Goal: Download file/media

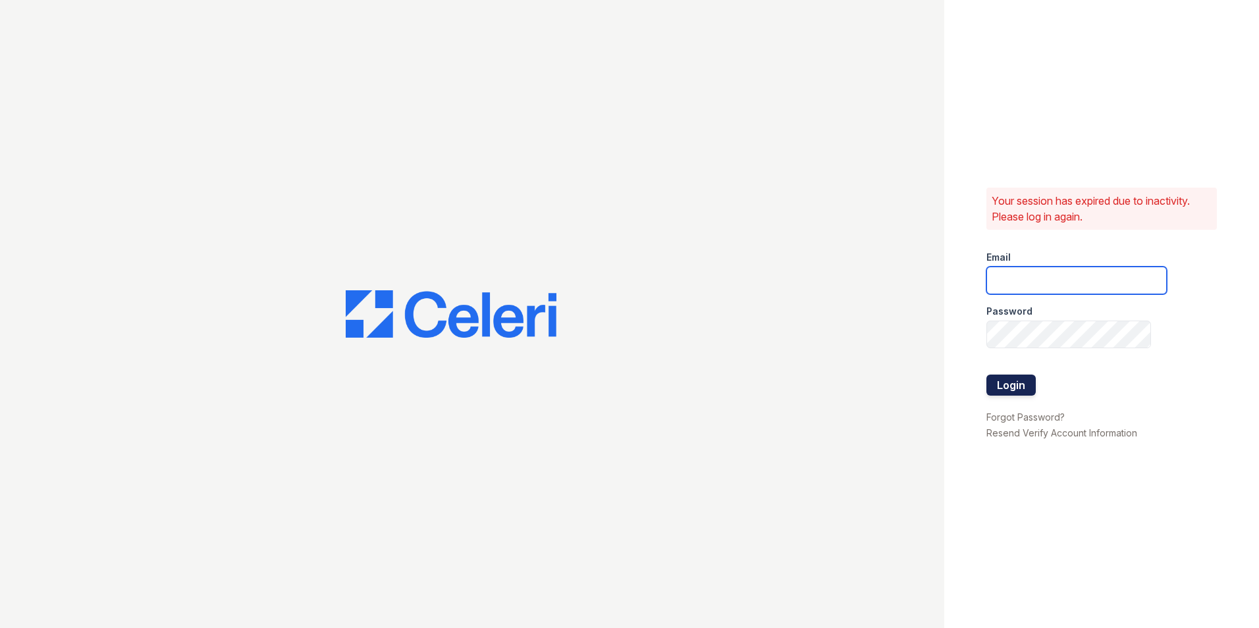
type input "[EMAIL_ADDRESS][DOMAIN_NAME]"
click at [995, 385] on button "Login" at bounding box center [1011, 385] width 49 height 21
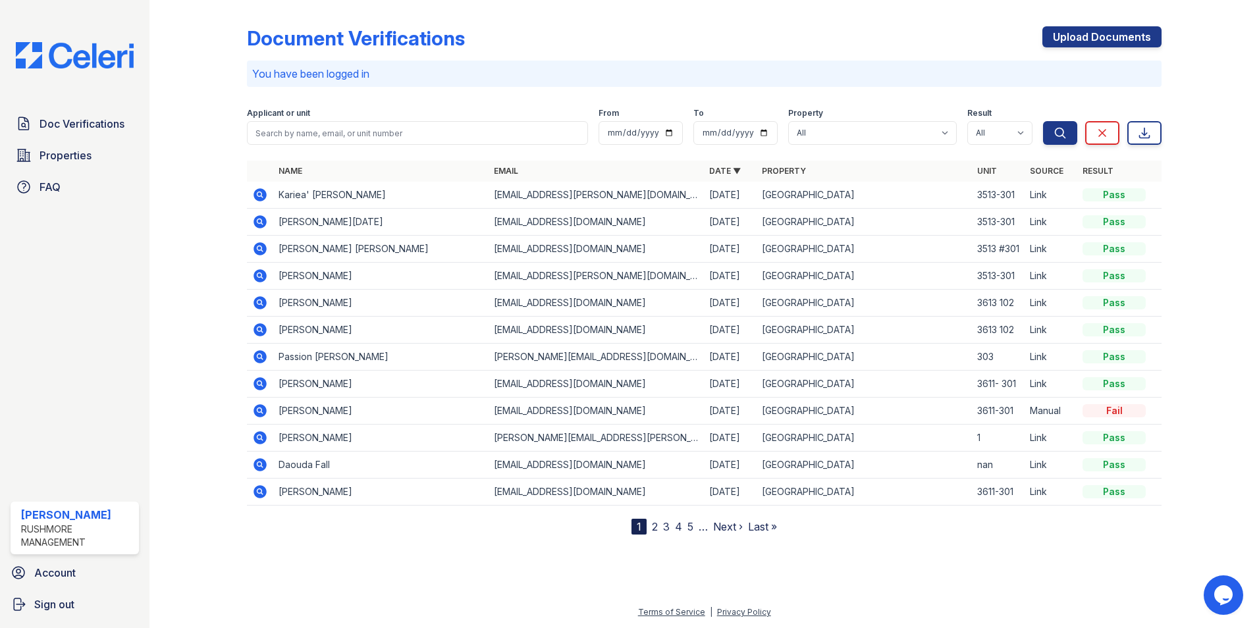
click at [265, 194] on icon at bounding box center [260, 194] width 13 height 13
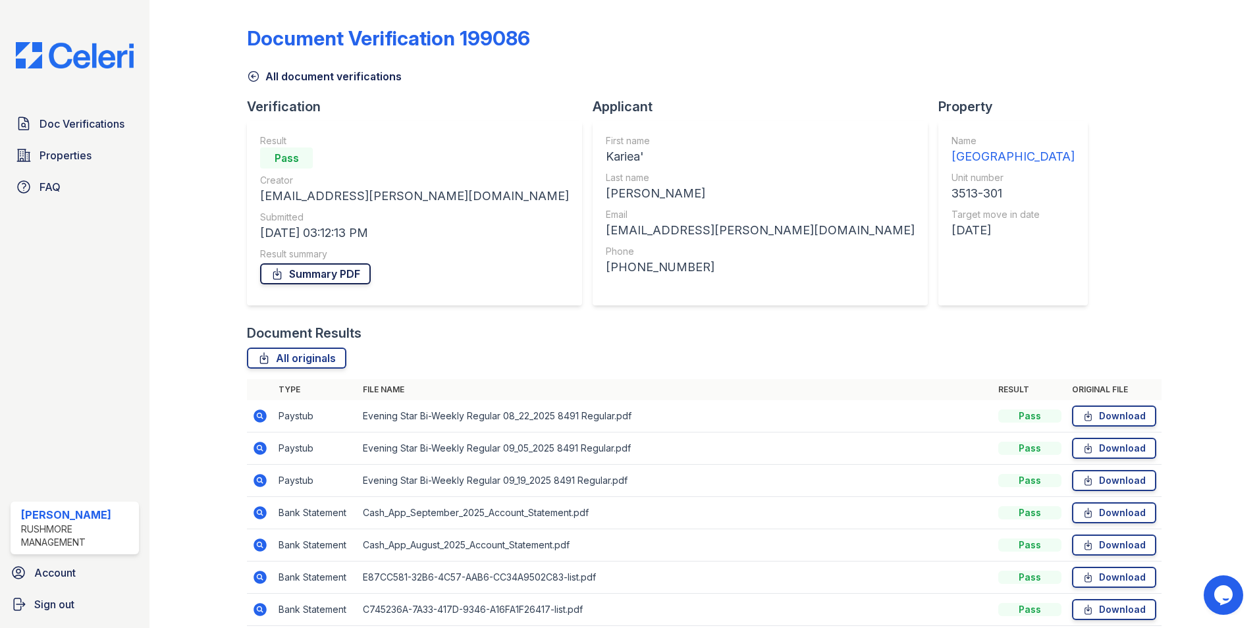
click at [310, 274] on link "Summary PDF" at bounding box center [315, 273] width 111 height 21
